Goal: Find specific page/section: Find specific page/section

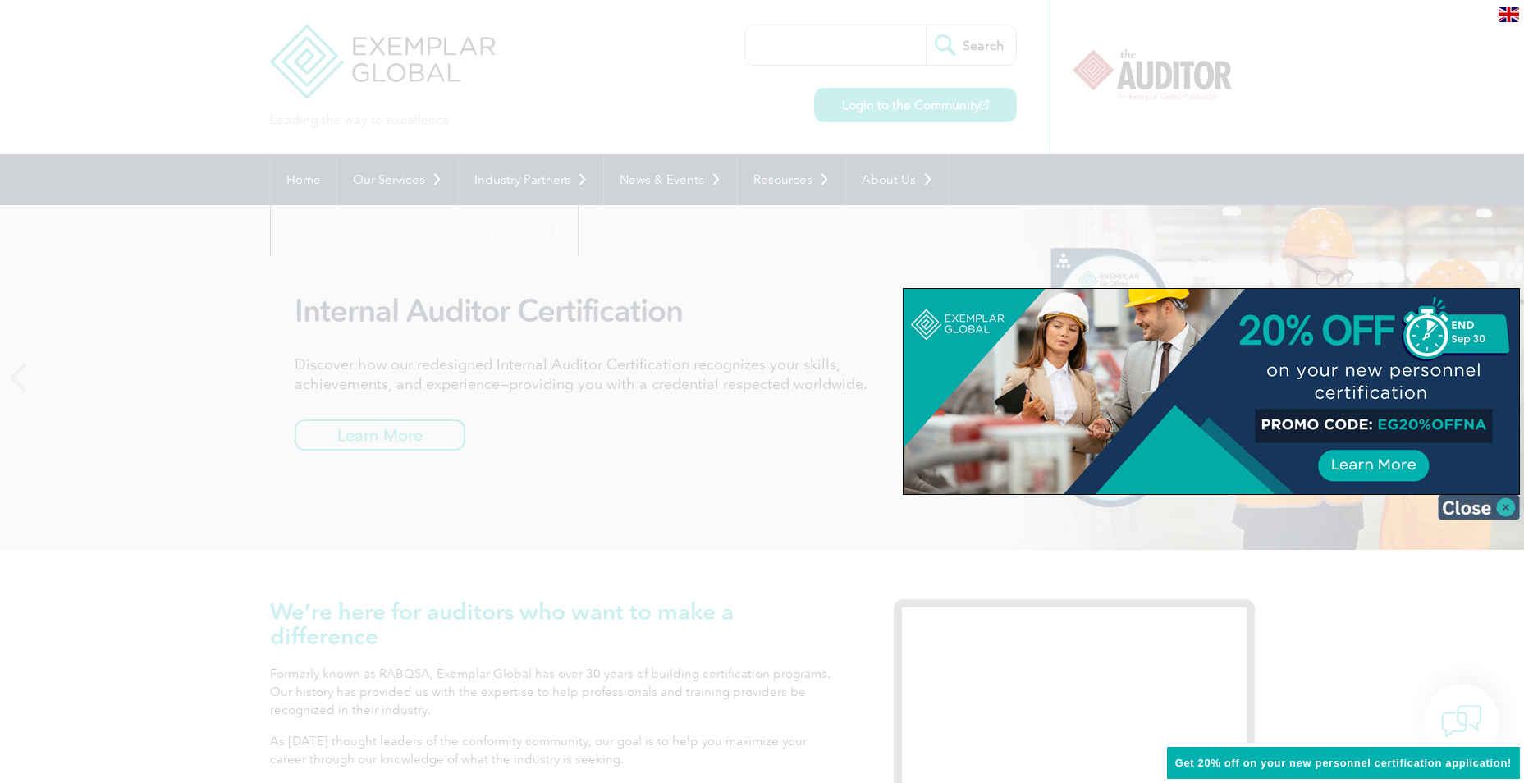
click at [1494, 513] on img at bounding box center [1479, 507] width 82 height 25
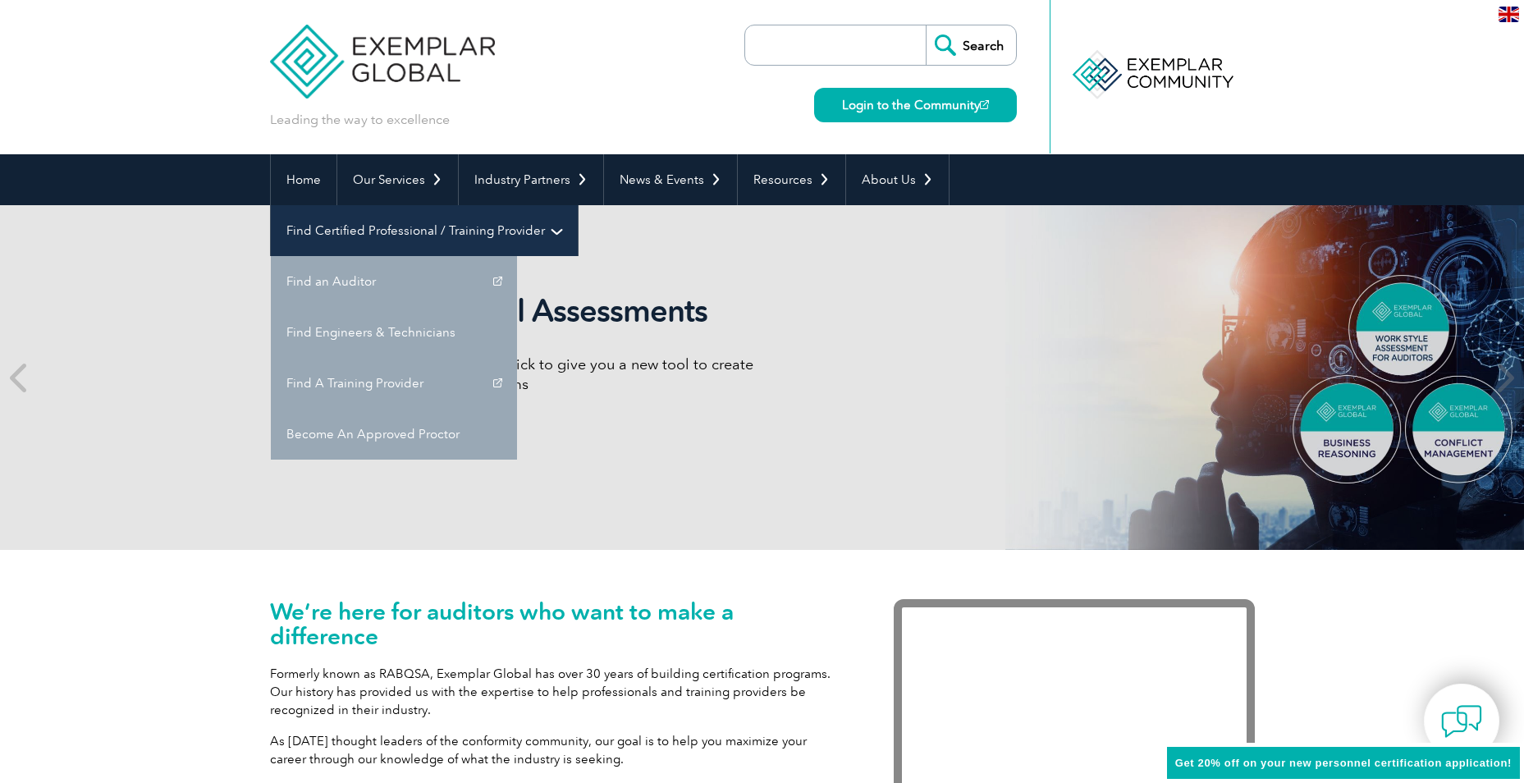
click at [578, 205] on link "Find Certified Professional / Training Provider" at bounding box center [424, 230] width 307 height 51
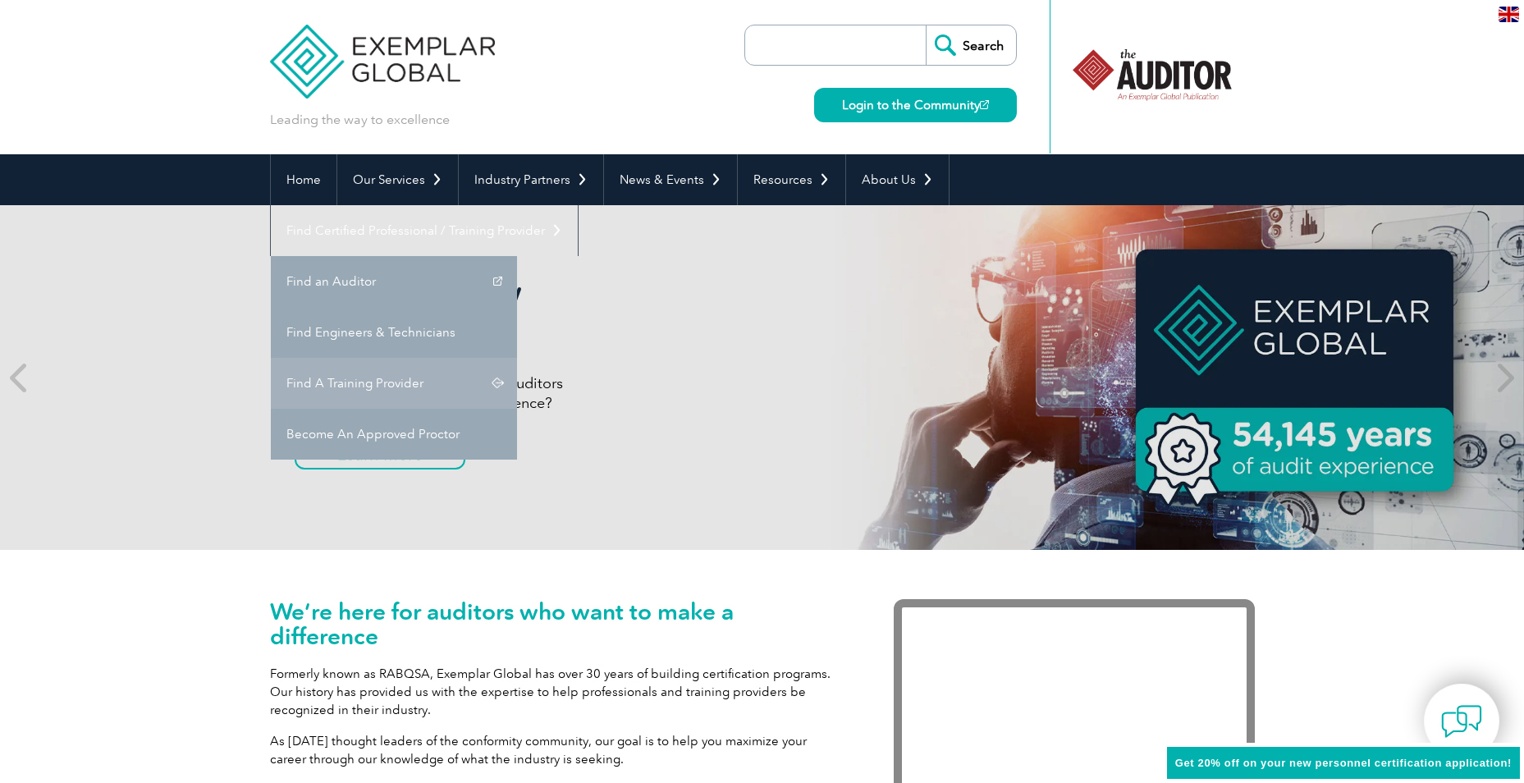
click at [517, 358] on link "Find A Training Provider" at bounding box center [394, 383] width 246 height 51
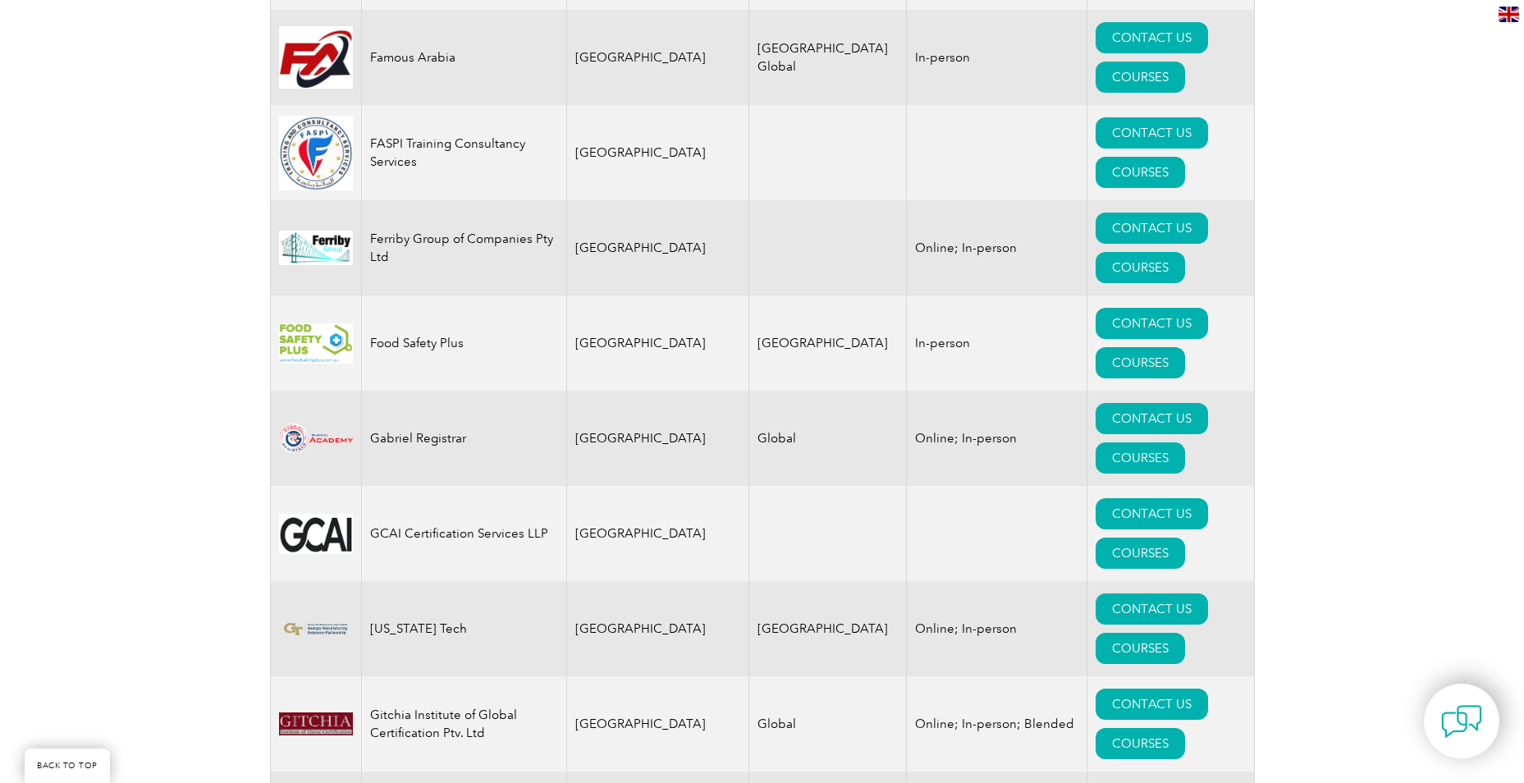
scroll to position [8960, 0]
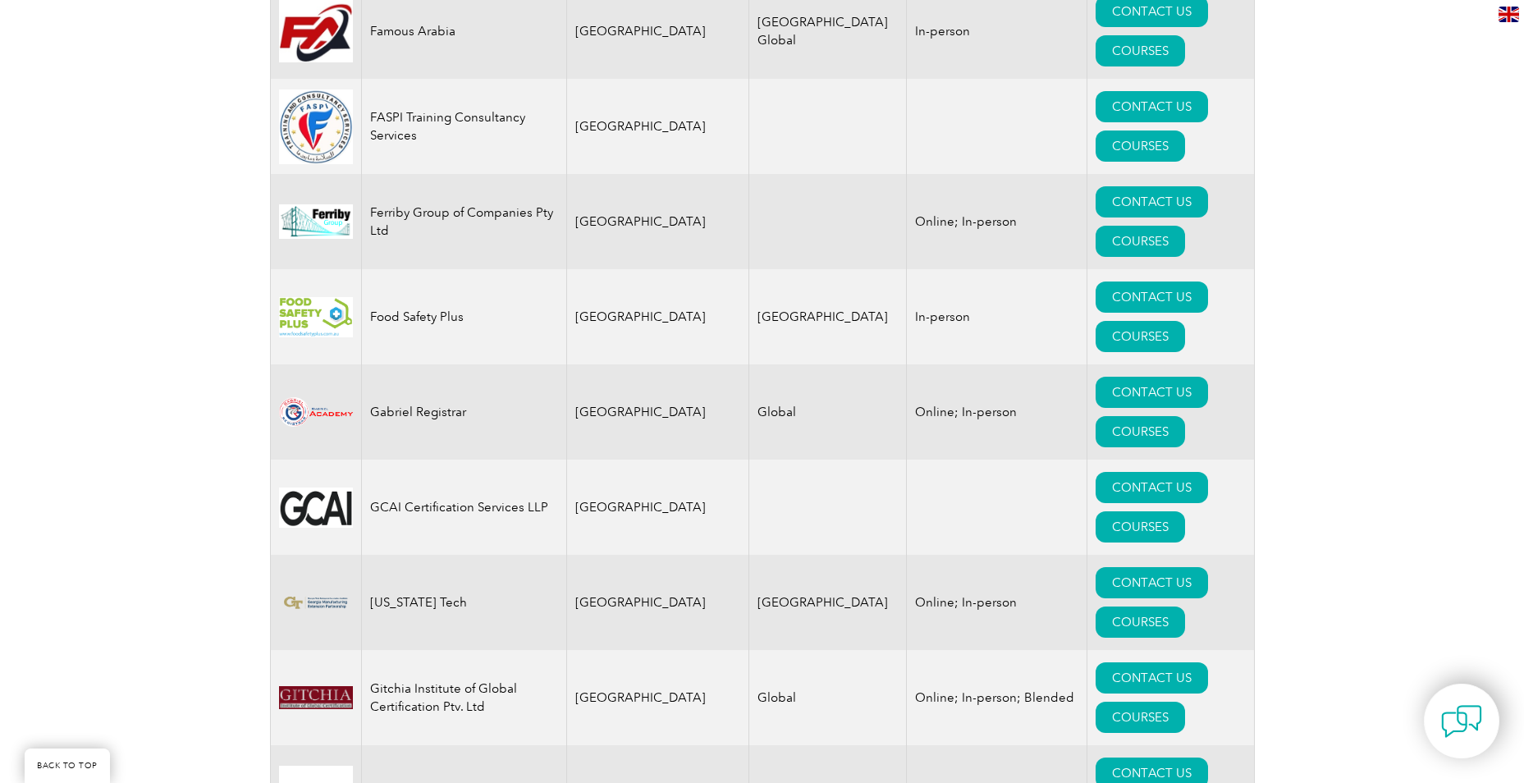
drag, startPoint x: 809, startPoint y: 430, endPoint x: 673, endPoint y: 401, distance: 139.4
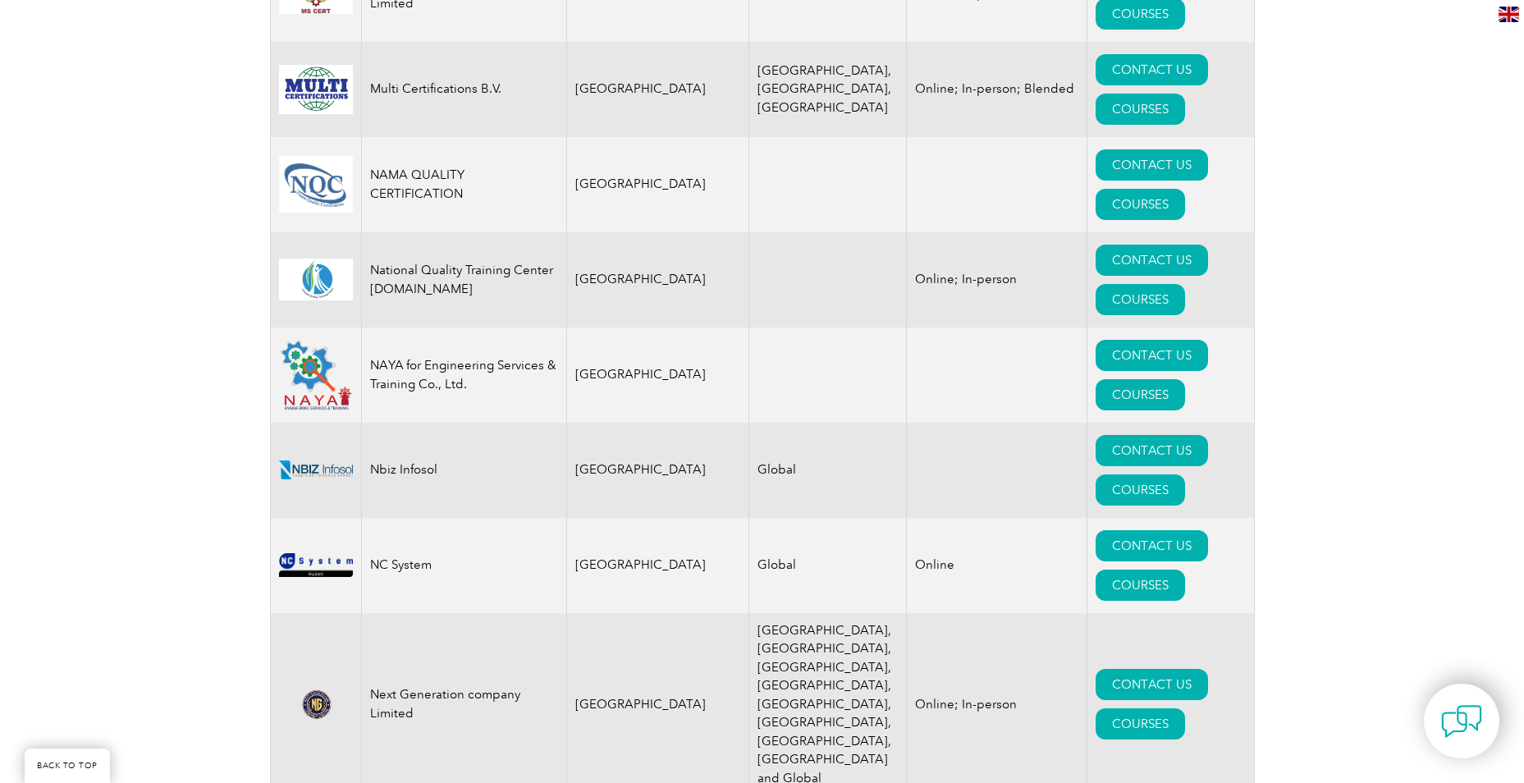
scroll to position [16922, 0]
